Goal: Check status: Check status

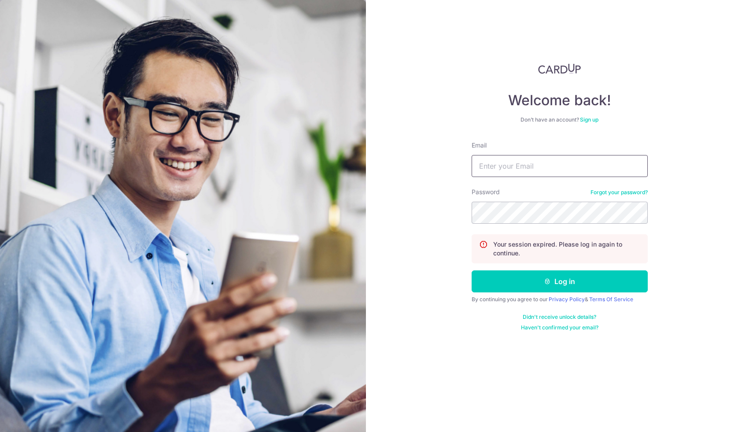
click at [584, 159] on input "Email" at bounding box center [560, 166] width 176 height 22
type input "[EMAIL_ADDRESS][DOMAIN_NAME]"
click at [542, 295] on form "Email rachel14188@hotmail.com Password Forgot your password? Your session expir…" at bounding box center [560, 236] width 176 height 190
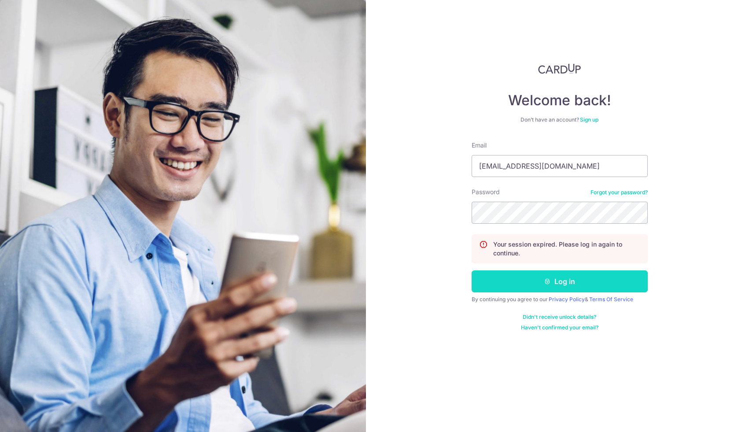
click at [544, 285] on button "Log in" at bounding box center [560, 281] width 176 height 22
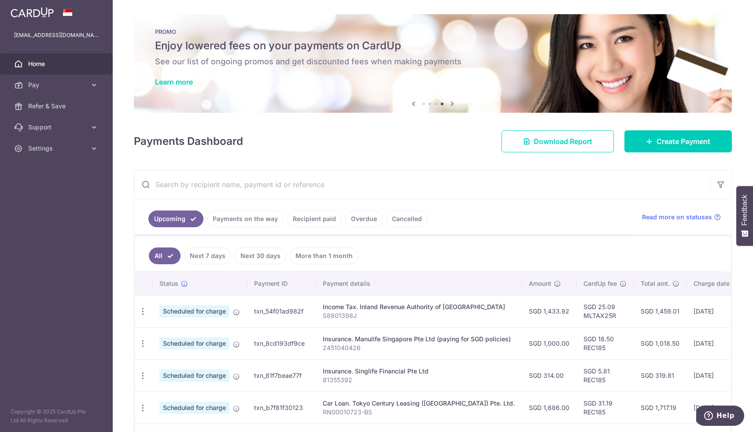
click at [247, 225] on link "Payments on the way" at bounding box center [245, 218] width 77 height 17
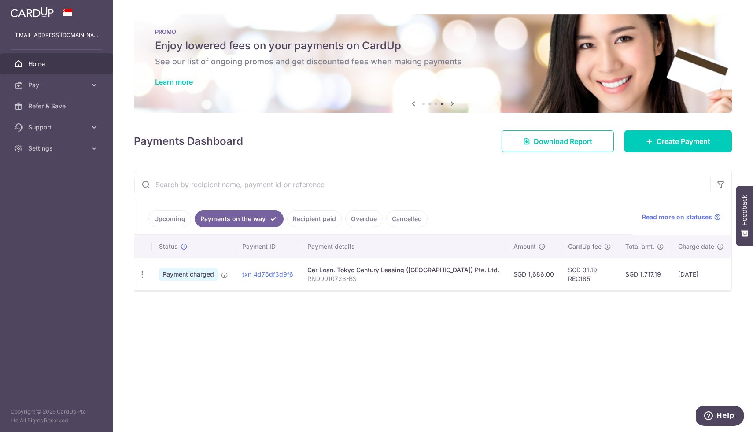
click at [313, 216] on link "Recipient paid" at bounding box center [314, 218] width 55 height 17
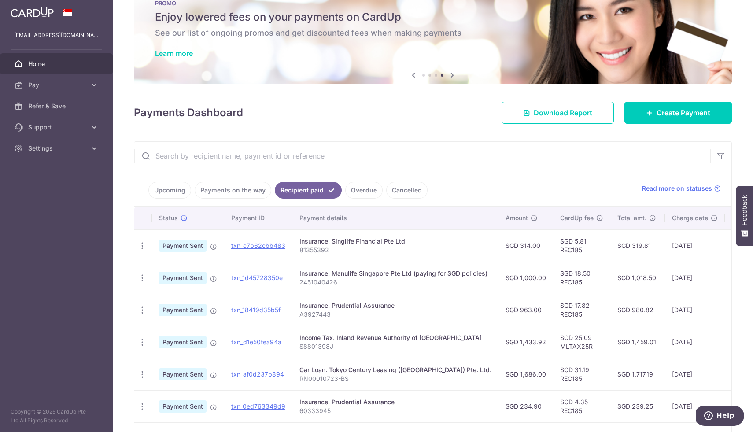
scroll to position [29, 0]
click at [177, 185] on link "Upcoming" at bounding box center [169, 189] width 43 height 17
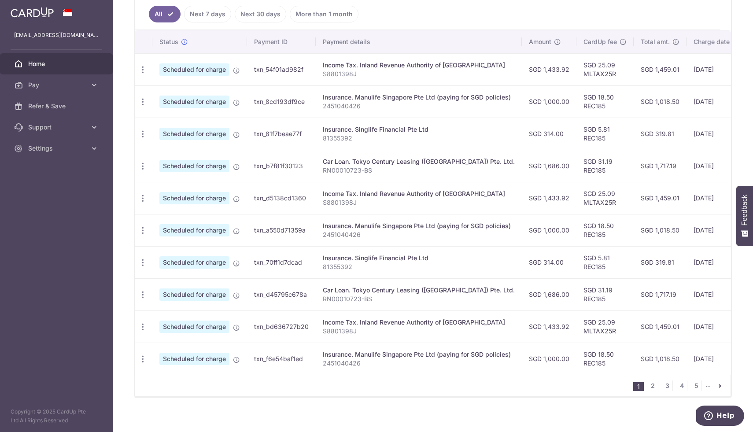
scroll to position [249, 0]
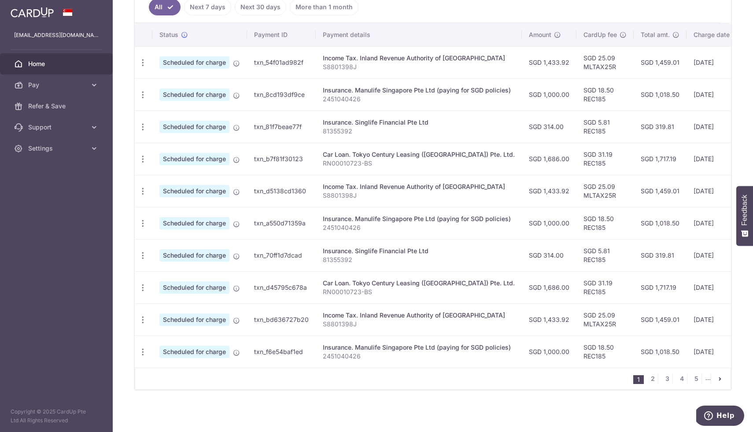
click at [56, 69] on link "Home" at bounding box center [56, 63] width 113 height 21
